Goal: Task Accomplishment & Management: Use online tool/utility

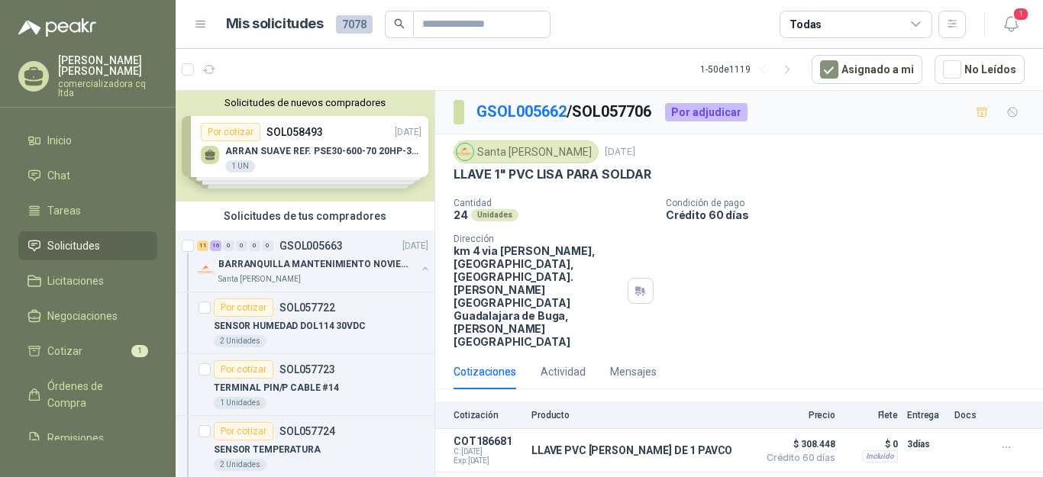
scroll to position [2252, 0]
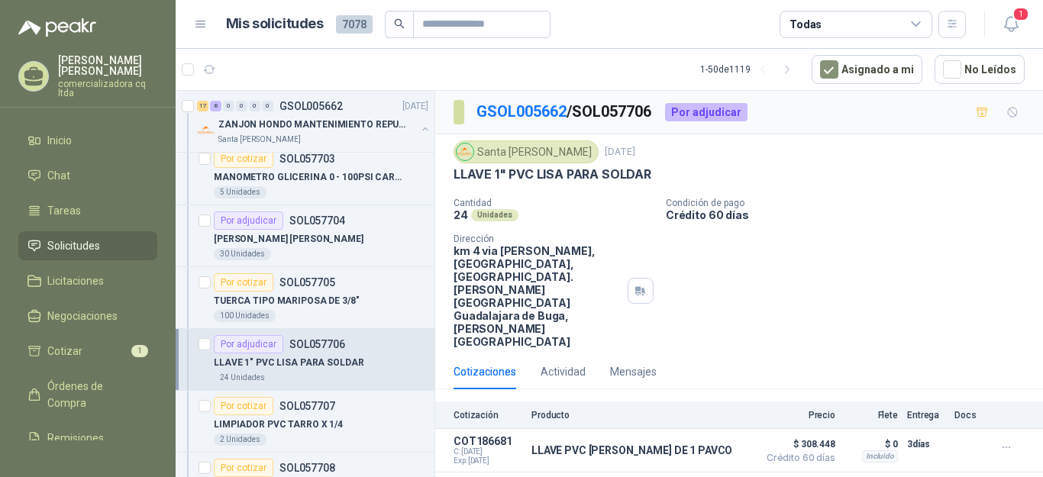
click at [759, 302] on div "Santa [PERSON_NAME] [DATE] LLAVE 1" PVC [PERSON_NAME] PARA SOLDAR  Cantidad 24…" at bounding box center [739, 244] width 608 height 220
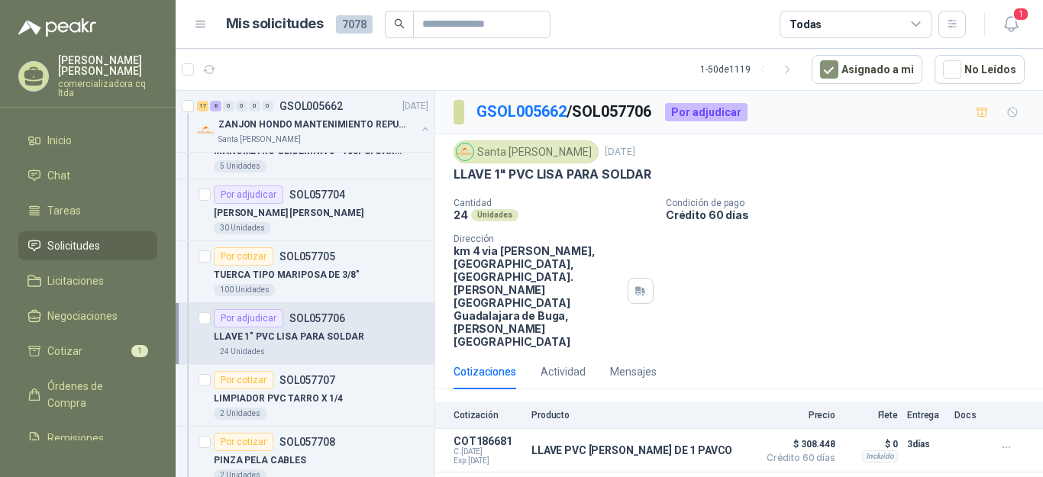
scroll to position [2330, 0]
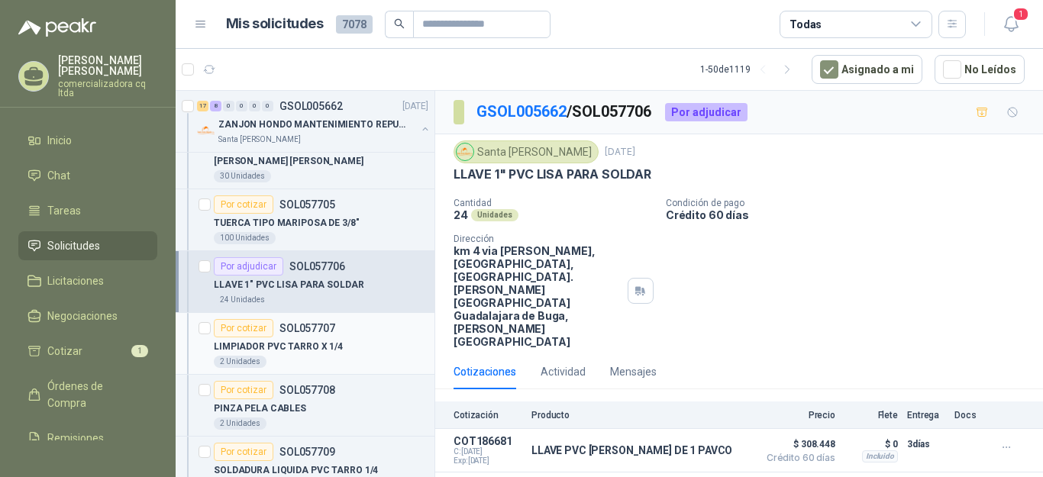
click at [339, 334] on div "Por cotizar SOL057707" at bounding box center [321, 328] width 215 height 18
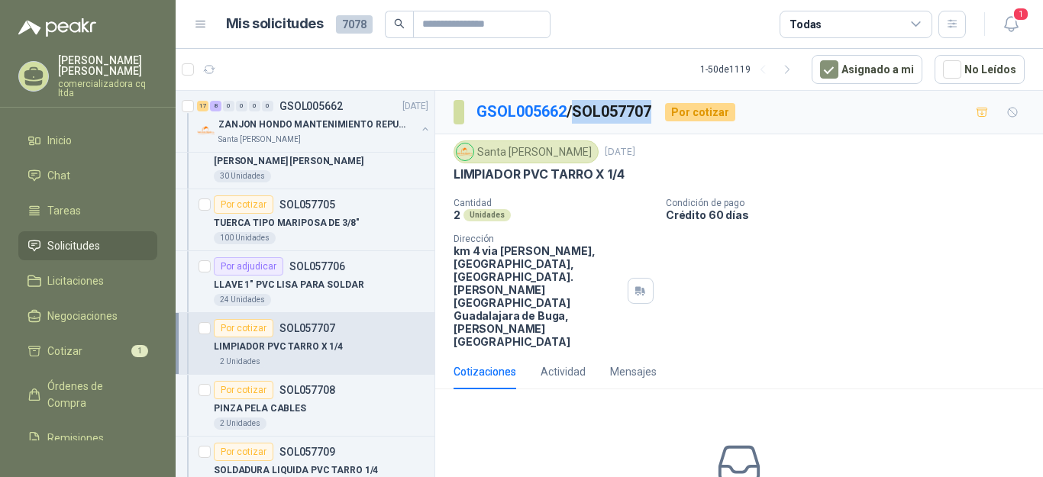
drag, startPoint x: 579, startPoint y: 108, endPoint x: 661, endPoint y: 112, distance: 82.6
click at [661, 112] on div "GSOL005662 / SOL057707 Por cotizar" at bounding box center [595, 112] width 282 height 24
copy p "SOL057707"
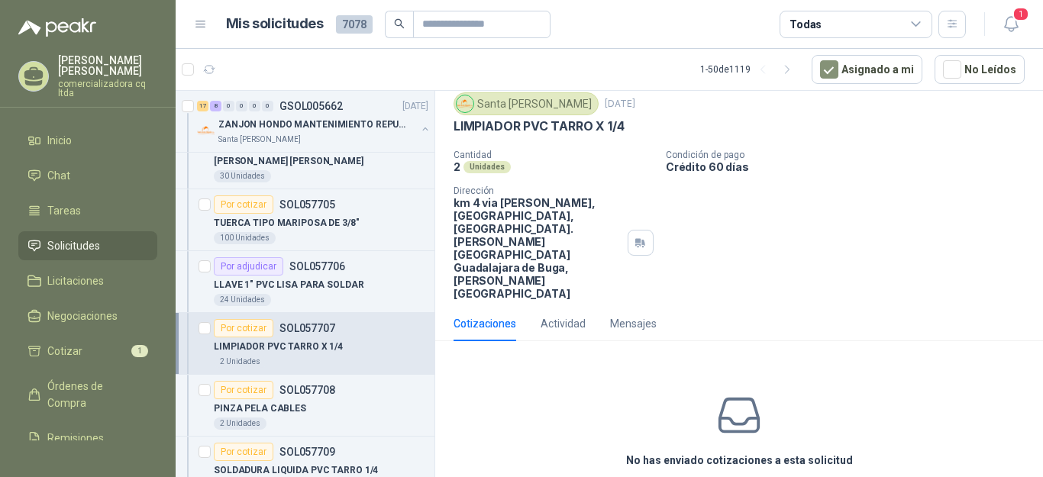
scroll to position [45, 0]
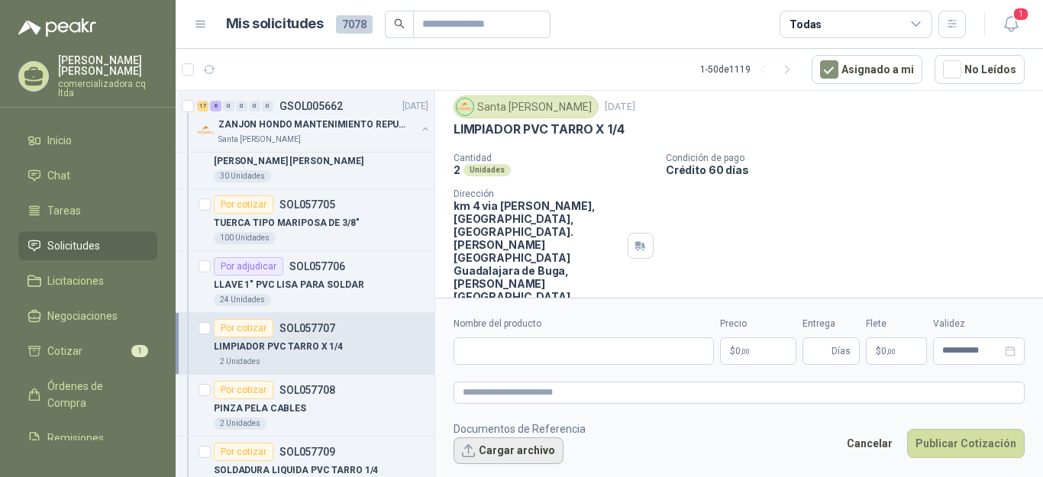
click at [553, 450] on button "Cargar archivo" at bounding box center [509, 451] width 110 height 27
click at [495, 359] on input "Nombre del producto" at bounding box center [584, 351] width 260 height 27
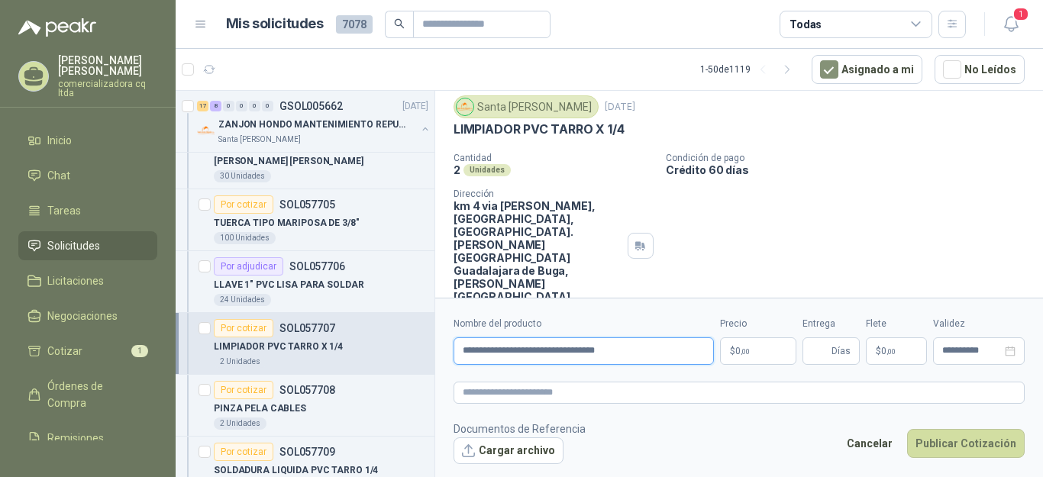
type input "**********"
click at [780, 353] on p "$ 0 ,00" at bounding box center [758, 351] width 76 height 27
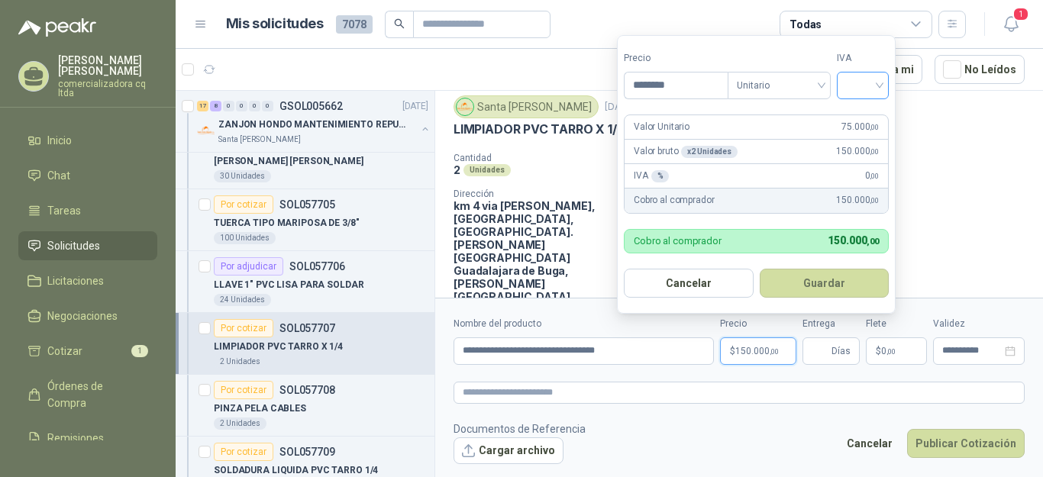
type input "********"
click at [880, 82] on input "search" at bounding box center [863, 84] width 34 height 23
click at [872, 111] on div "19%" at bounding box center [866, 117] width 28 height 17
click at [859, 278] on button "Guardar" at bounding box center [826, 283] width 131 height 29
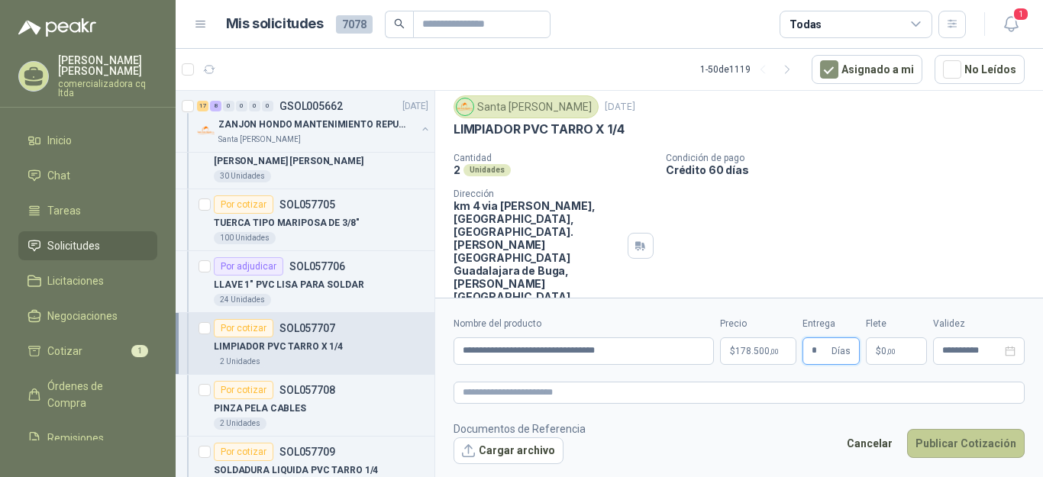
type input "*"
click at [977, 446] on button "Publicar Cotización" at bounding box center [966, 443] width 118 height 29
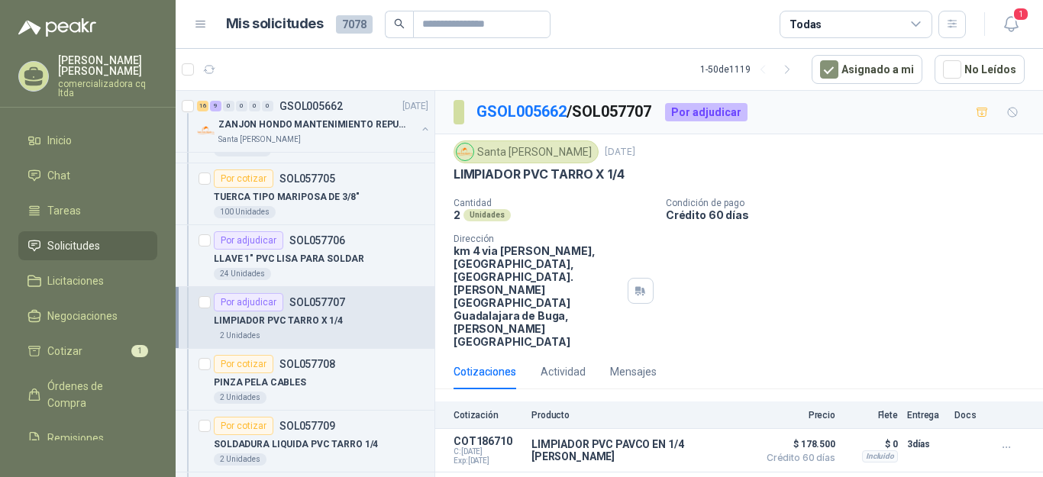
scroll to position [2395, 0]
